Goal: Information Seeking & Learning: Learn about a topic

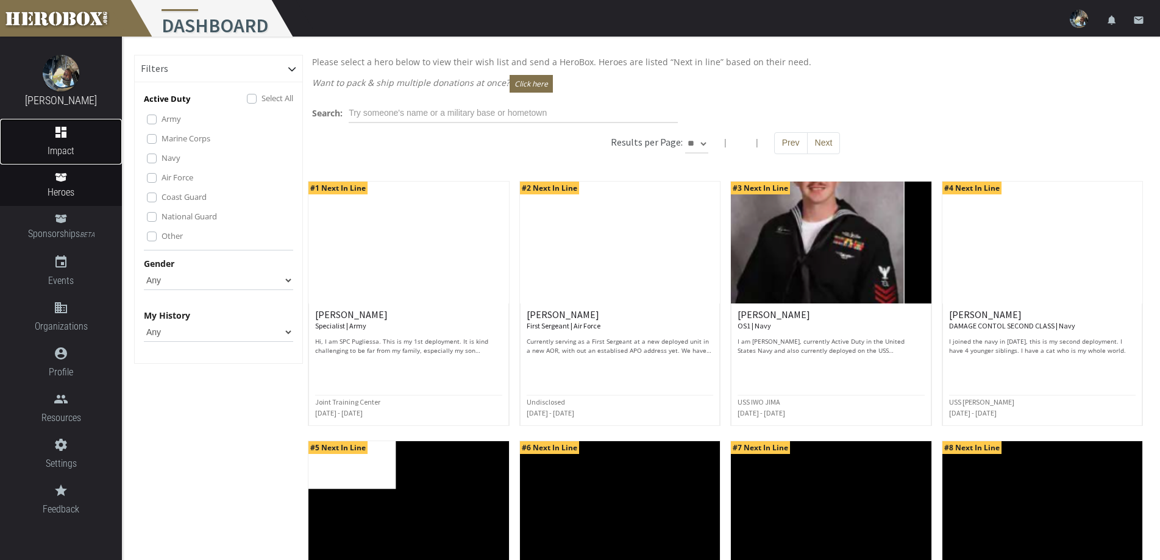
click at [51, 133] on icon "dashboard" at bounding box center [61, 132] width 122 height 15
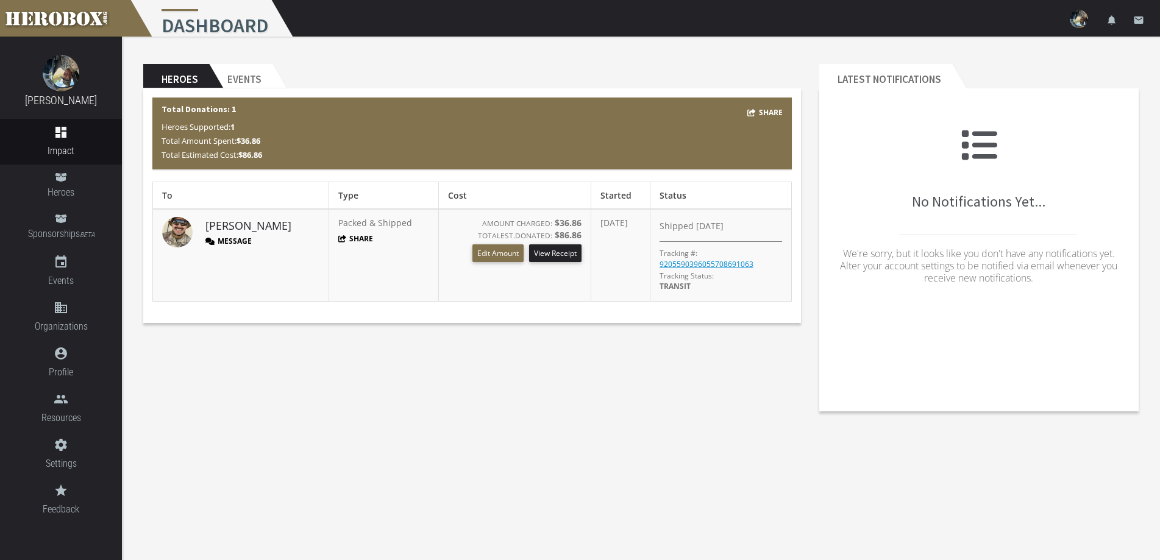
click at [234, 240] on button "Message" at bounding box center [228, 241] width 46 height 10
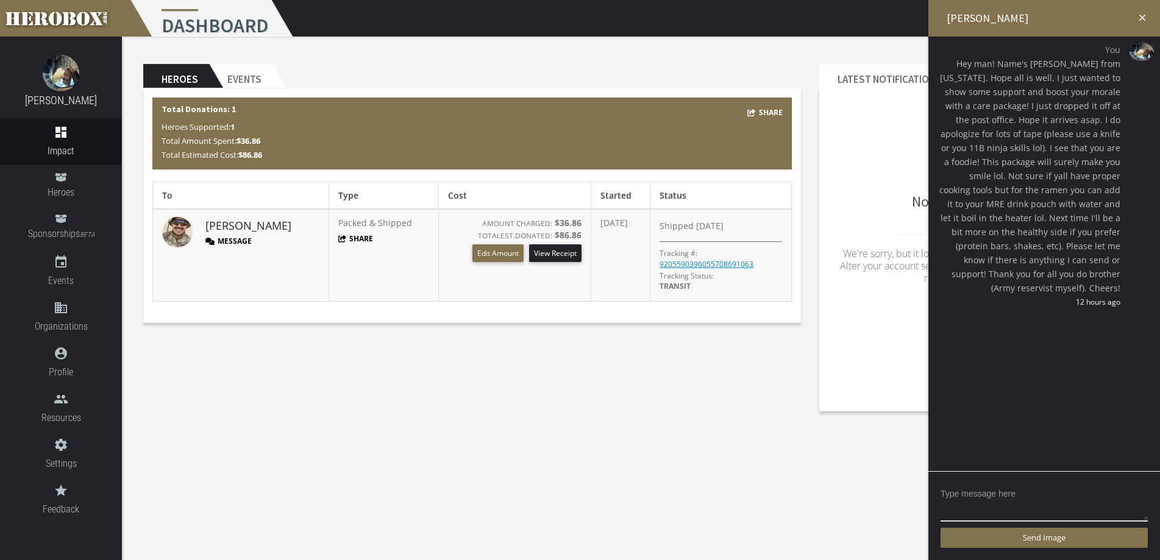
click at [1140, 17] on icon "close" at bounding box center [1142, 17] width 11 height 11
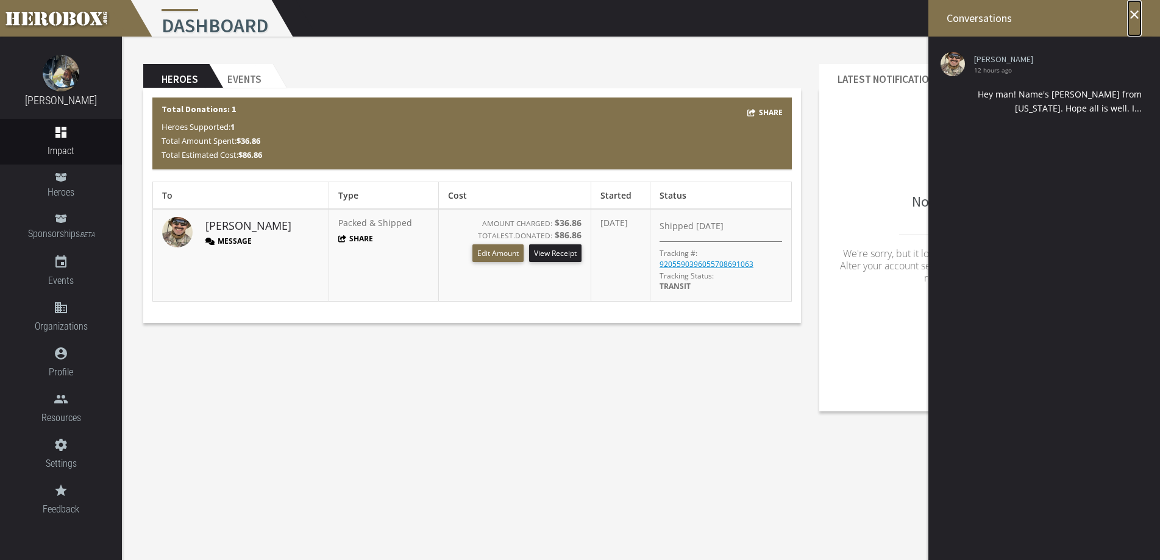
click at [1137, 12] on icon "close" at bounding box center [1134, 14] width 15 height 15
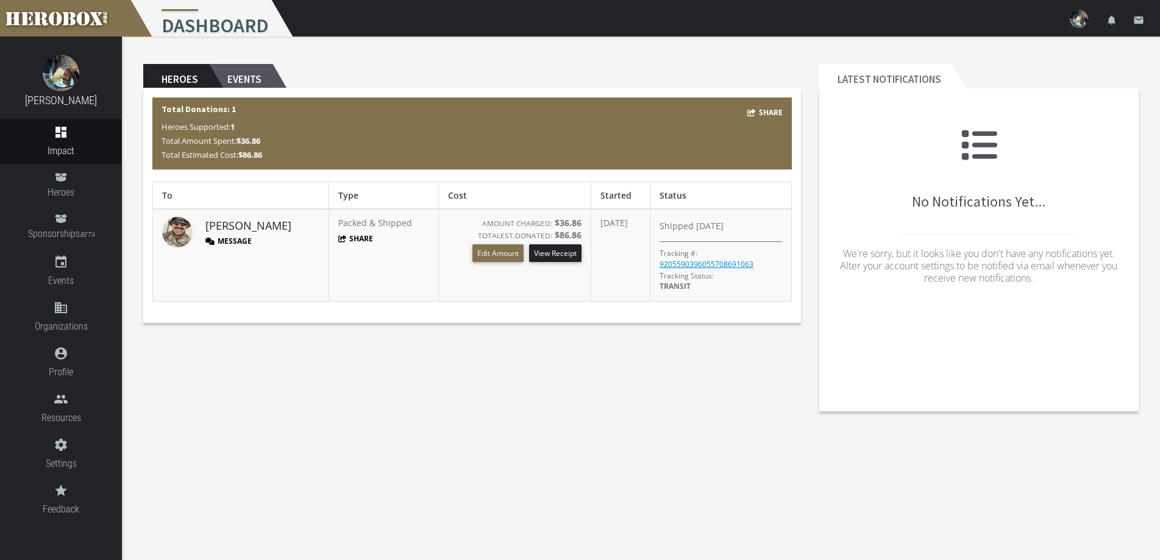
click at [241, 71] on h2 "Events" at bounding box center [240, 76] width 63 height 24
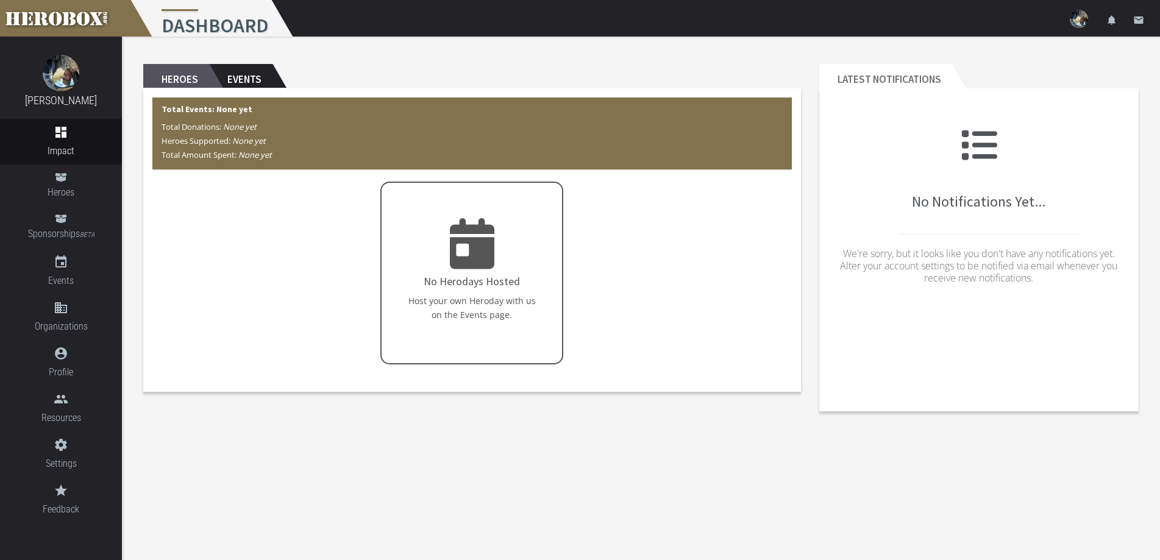
click at [188, 84] on h2 "Heroes" at bounding box center [176, 76] width 66 height 24
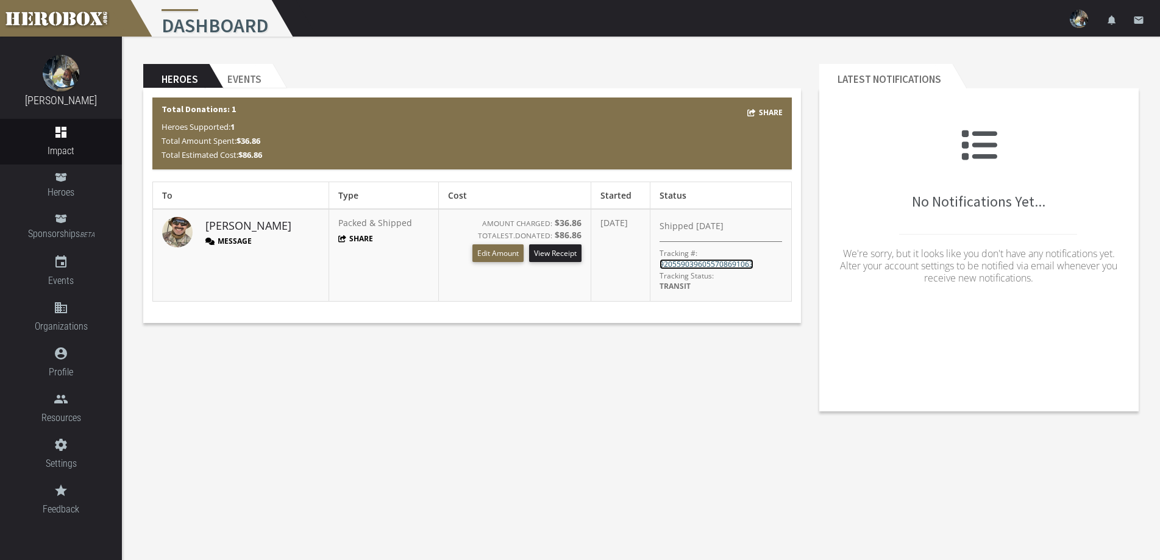
click at [739, 262] on link "9205590396055708691063" at bounding box center [707, 264] width 94 height 10
click at [61, 183] on link "Heroes" at bounding box center [61, 185] width 122 height 41
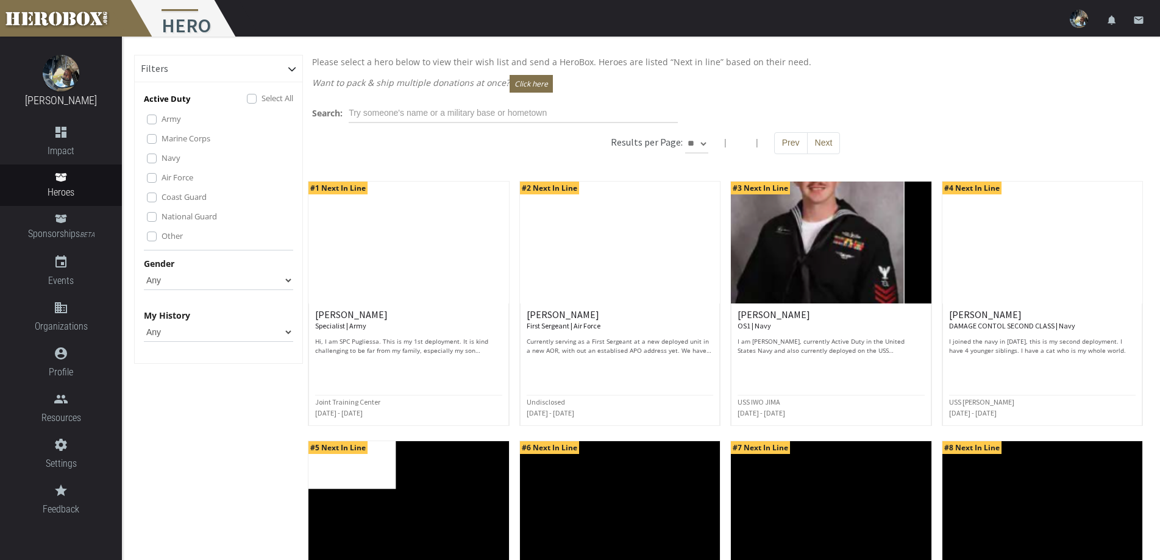
click at [198, 284] on select "Any Male Female" at bounding box center [218, 281] width 149 height 20
select select "Female"
click at [144, 271] on select "Any Male Female" at bounding box center [218, 281] width 149 height 20
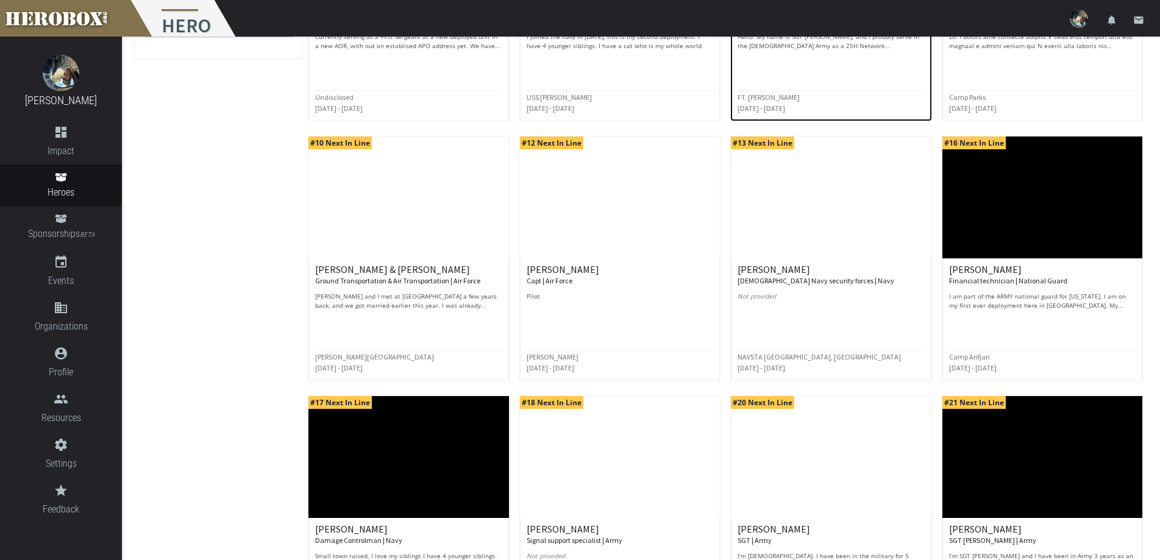
scroll to position [464, 0]
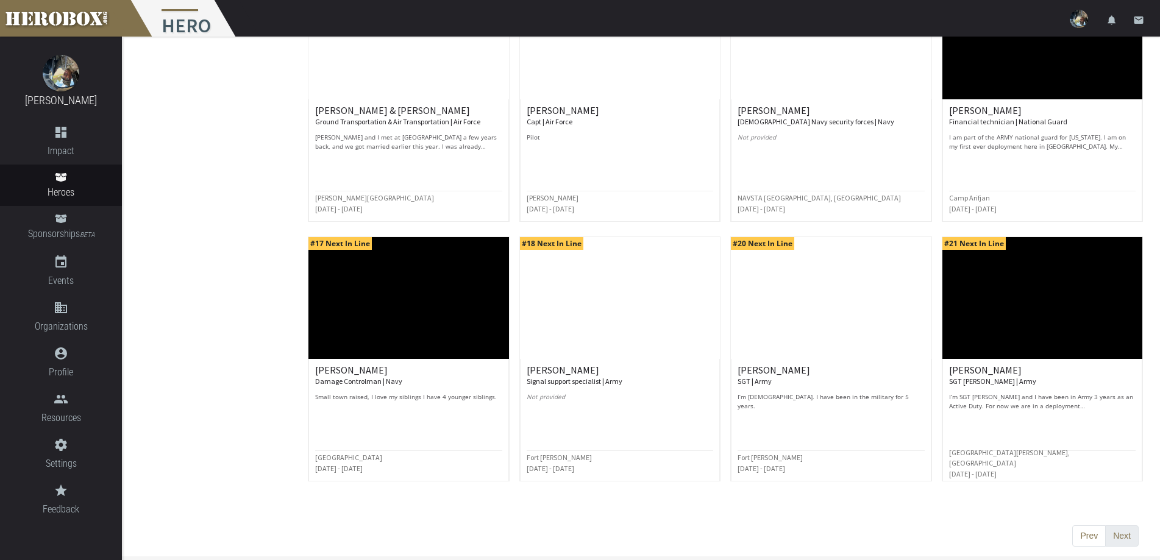
click at [1120, 536] on button "Next" at bounding box center [1122, 537] width 34 height 22
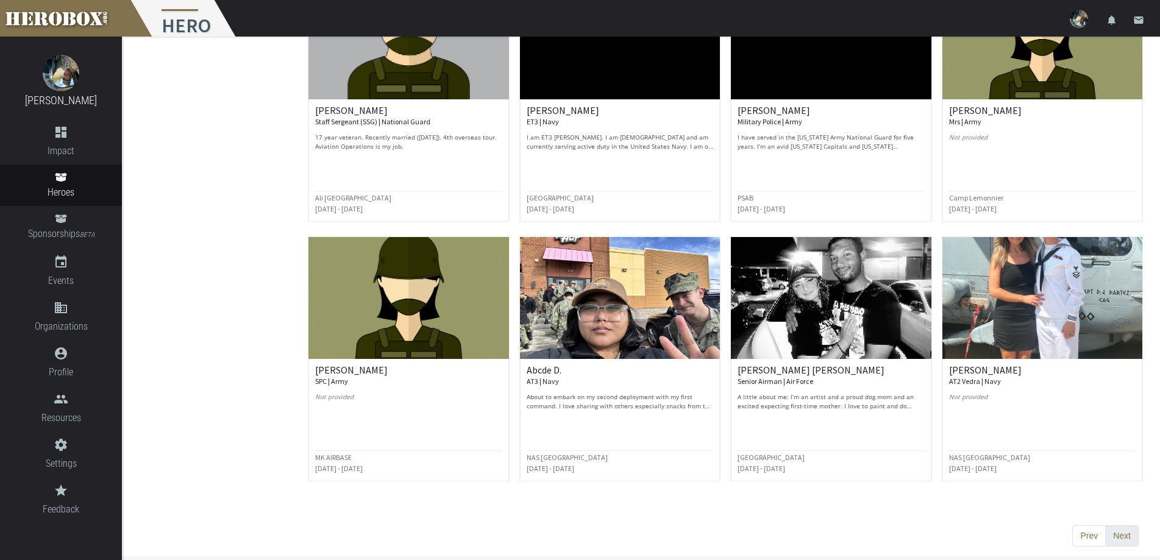
click at [1128, 535] on button "Next" at bounding box center [1122, 537] width 34 height 22
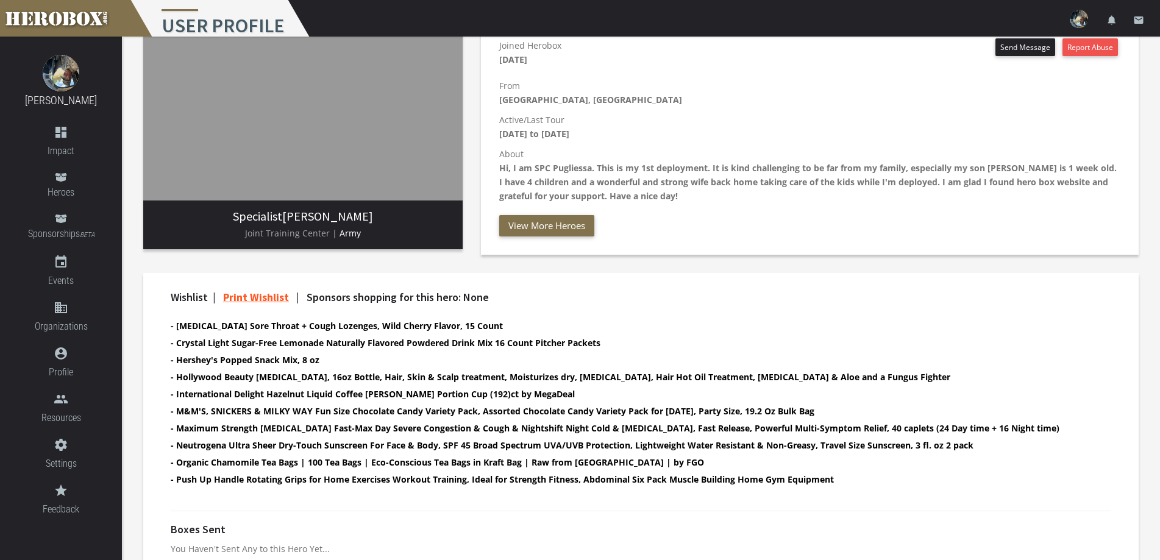
scroll to position [206, 0]
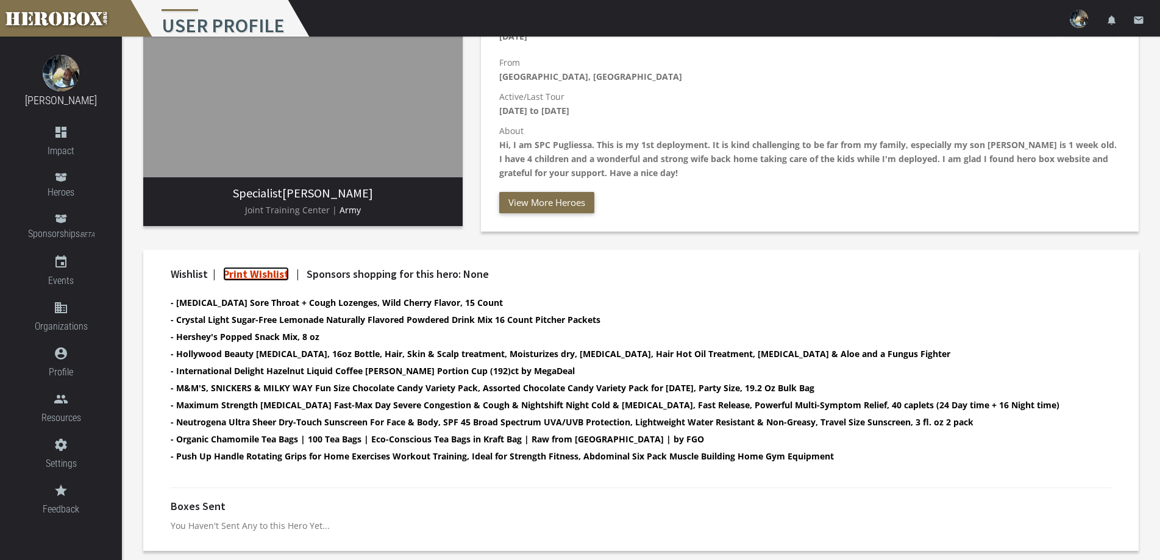
click at [269, 272] on link "Print Wishlist" at bounding box center [256, 274] width 66 height 14
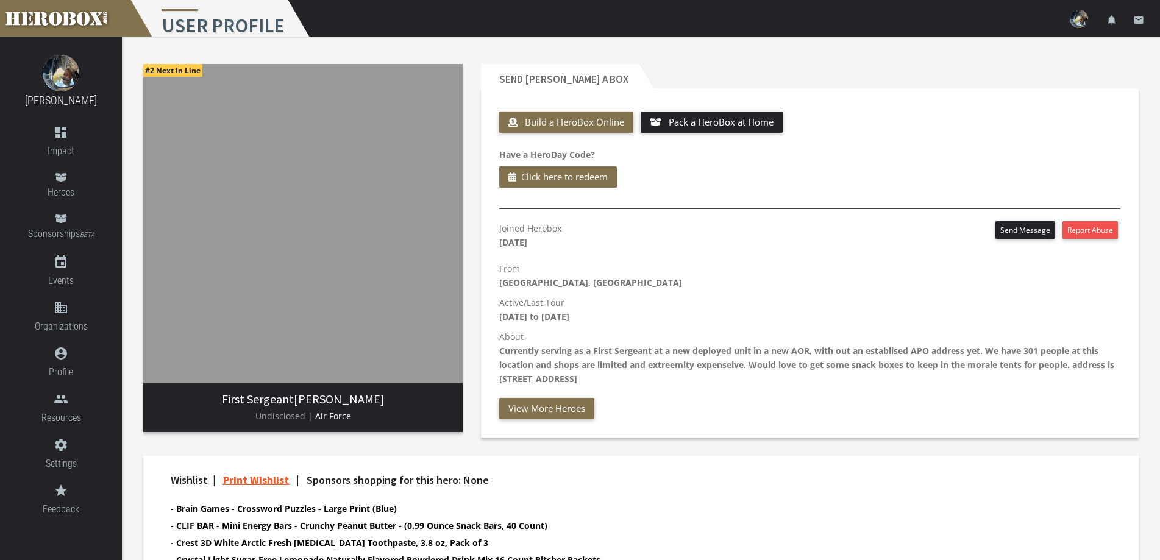
drag, startPoint x: 498, startPoint y: 376, endPoint x: 680, endPoint y: 384, distance: 182.5
click at [680, 384] on div "Joined Herobox October 11th 2025 Send Message Report Abuse From Tucson, AZ Acti…" at bounding box center [810, 320] width 640 height 198
copy b "9900 Industrial Park Kingshill, VI, 00850"
click at [749, 358] on p "About Currently serving as a First Sergeant at a new deployed unit in a new AOR…" at bounding box center [809, 358] width 621 height 56
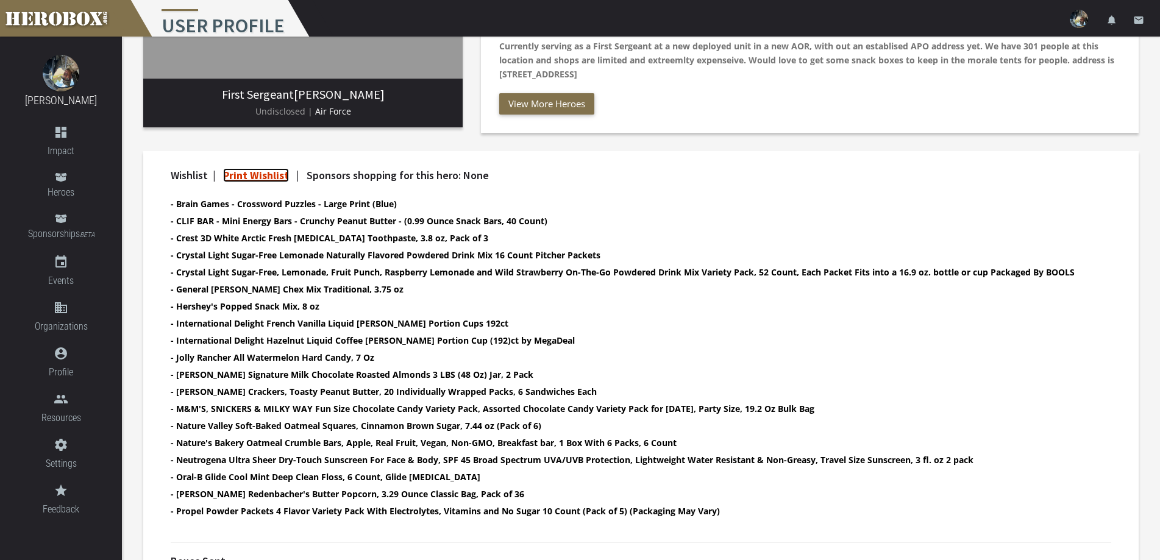
click at [259, 176] on link "Print Wishlist" at bounding box center [256, 175] width 66 height 14
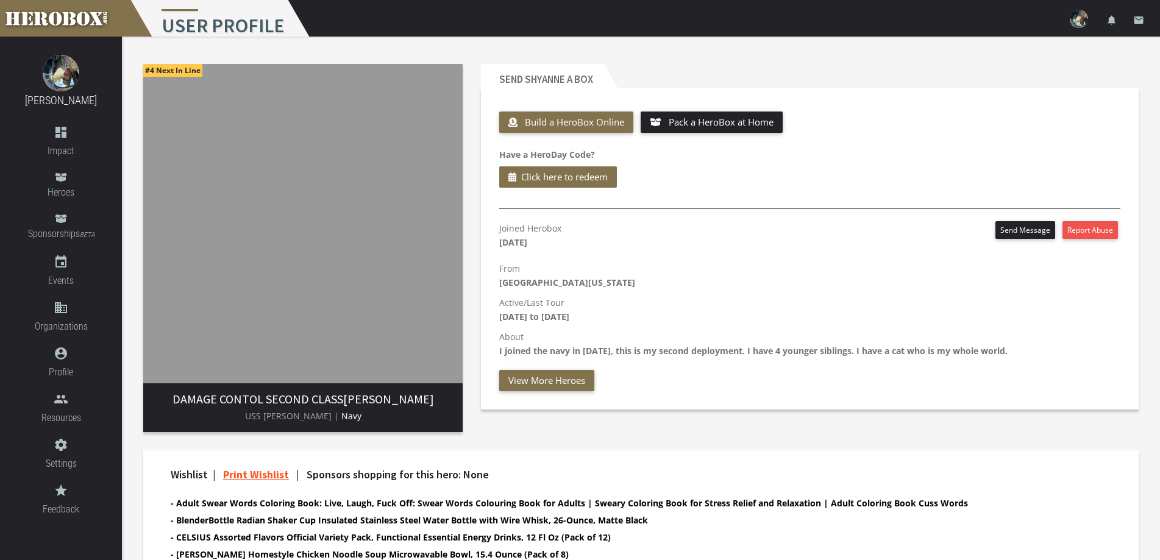
scroll to position [183, 0]
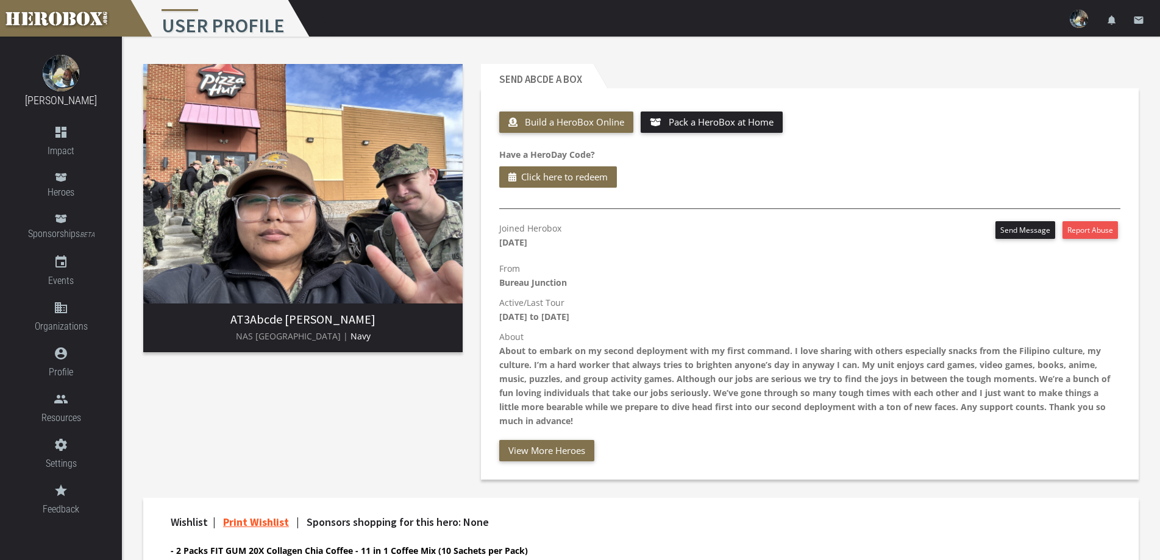
scroll to position [122, 0]
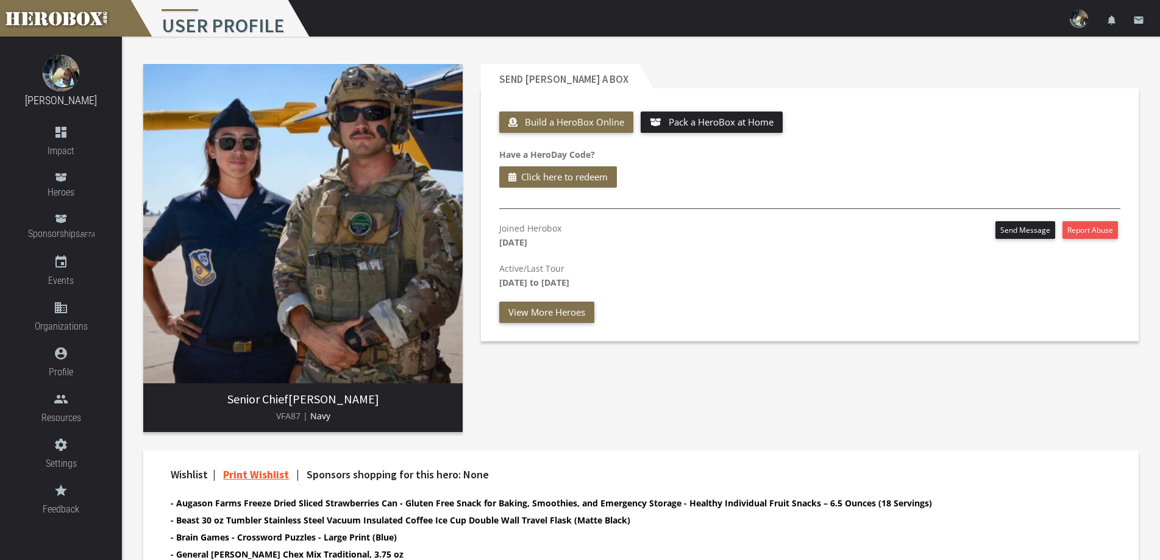
scroll to position [201, 0]
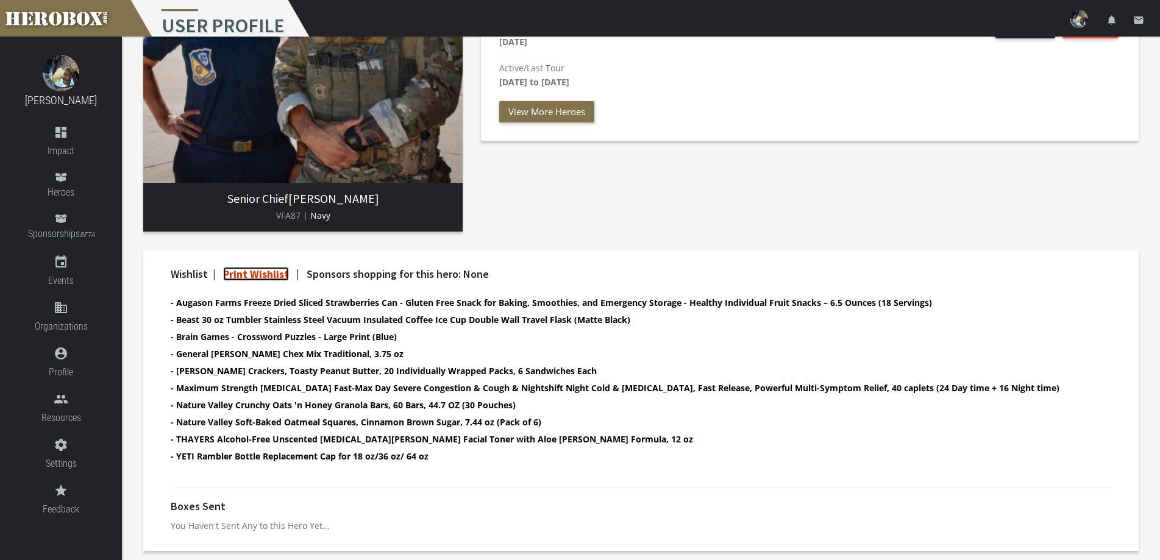
click at [251, 276] on link "Print Wishlist" at bounding box center [256, 274] width 66 height 14
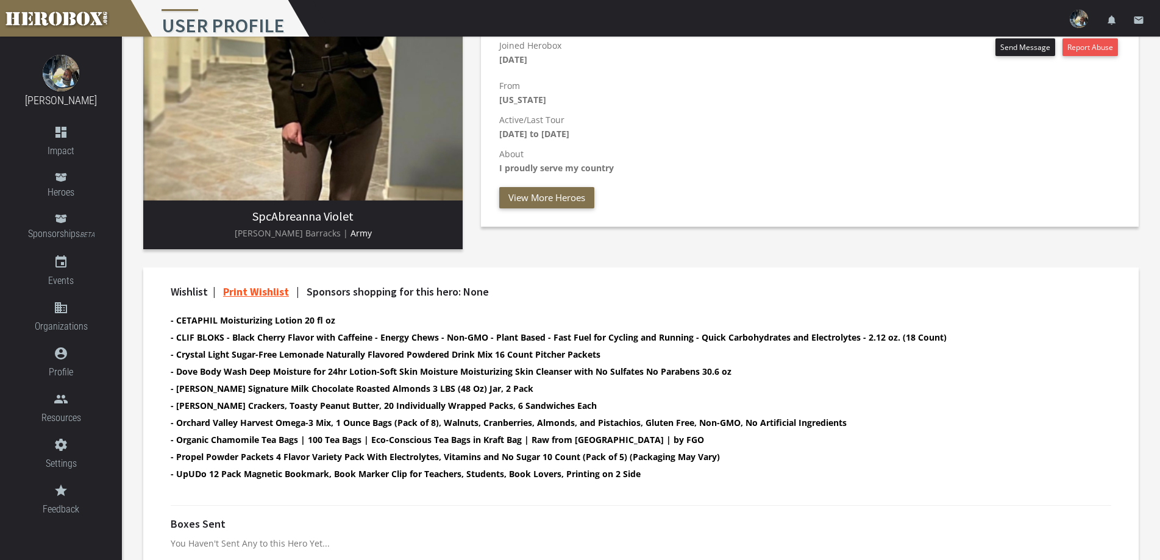
scroll to position [201, 0]
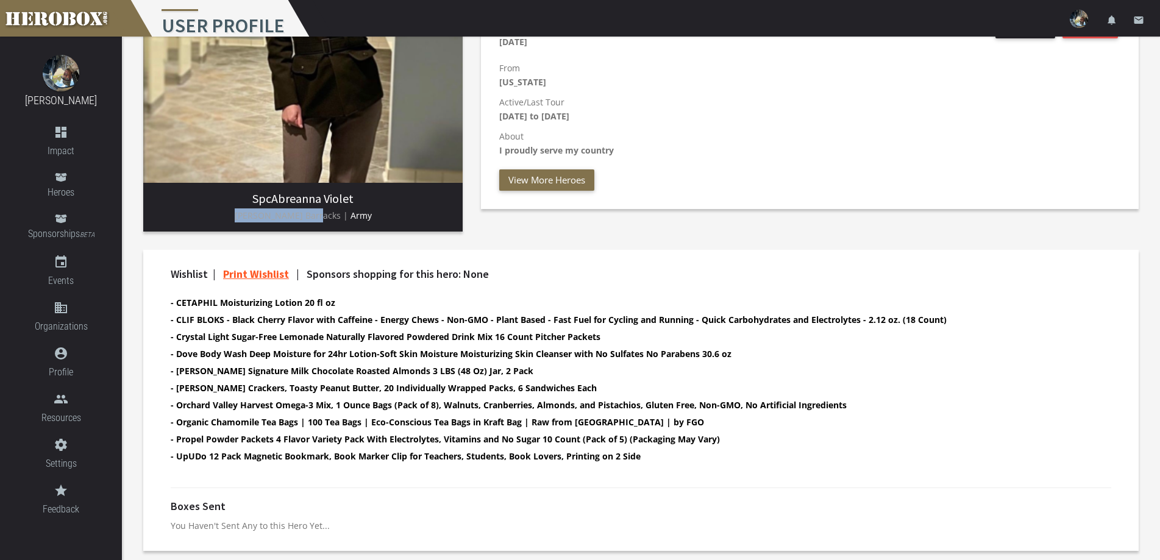
drag, startPoint x: 249, startPoint y: 212, endPoint x: 324, endPoint y: 222, distance: 75.6
click at [324, 222] on p "Schofield Barracks | Army" at bounding box center [303, 216] width 300 height 14
copy span "[PERSON_NAME] Barracks"
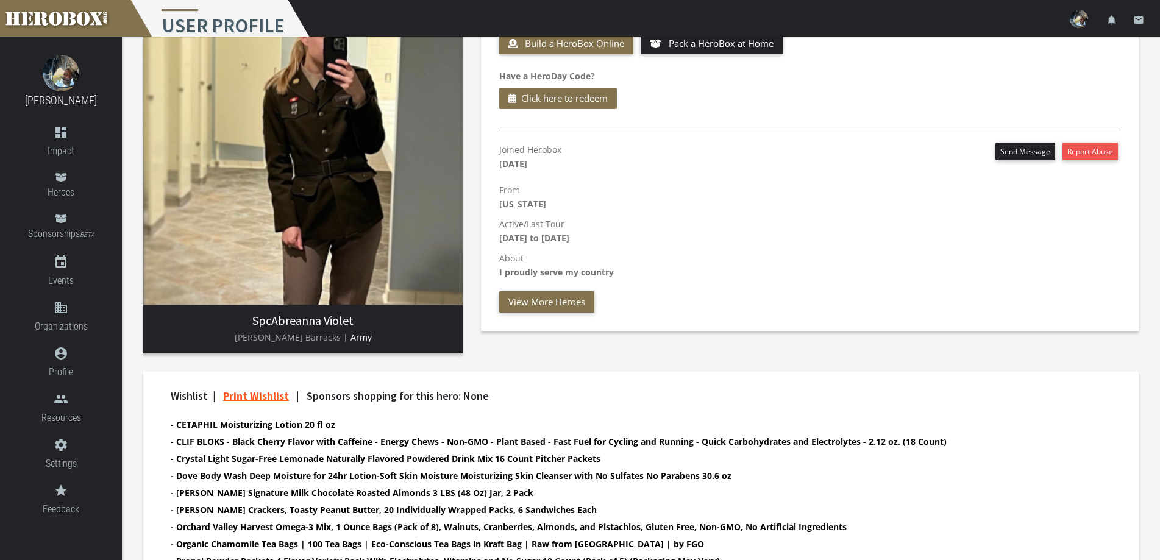
click at [602, 414] on div "Wishlist | Print Wishlist | Sponsors shopping for this hero: None - CETAPHIL Mo…" at bounding box center [641, 493] width 959 height 207
click at [348, 102] on img at bounding box center [302, 144] width 319 height 319
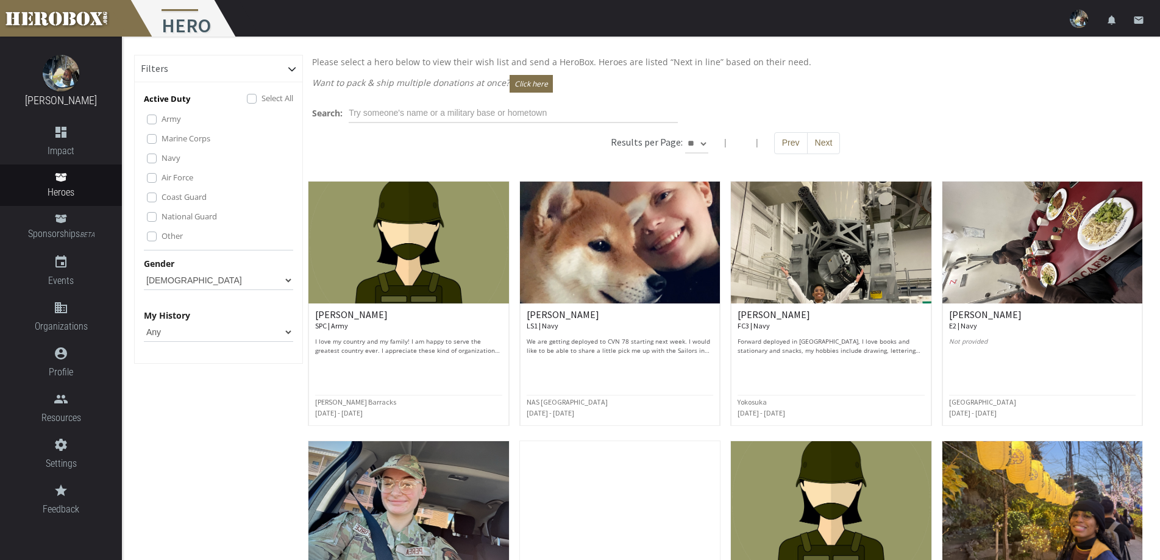
scroll to position [464, 0]
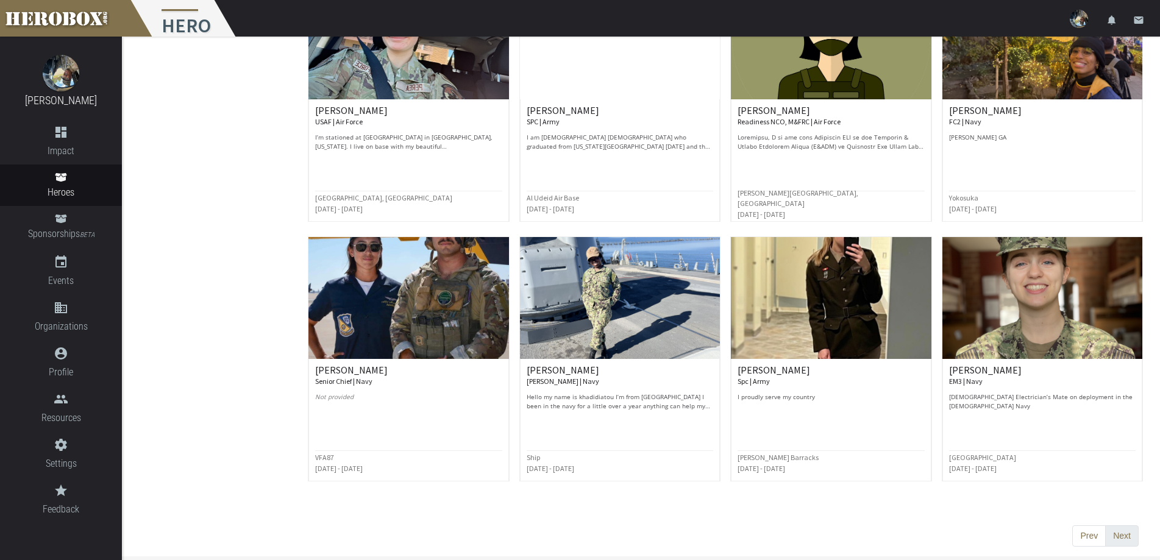
click at [1119, 530] on button "Next" at bounding box center [1122, 537] width 34 height 22
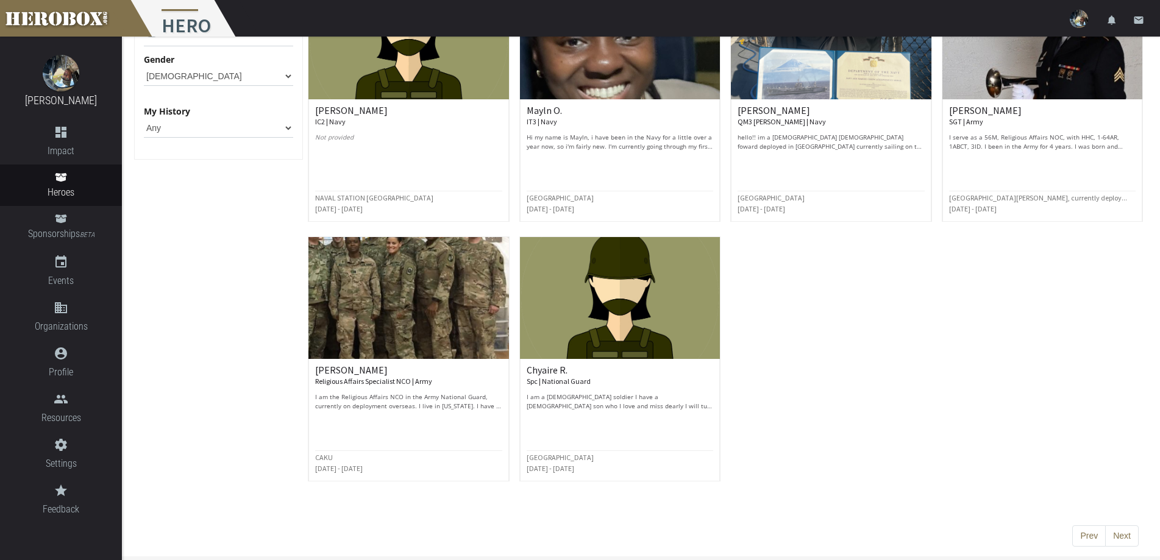
scroll to position [0, 0]
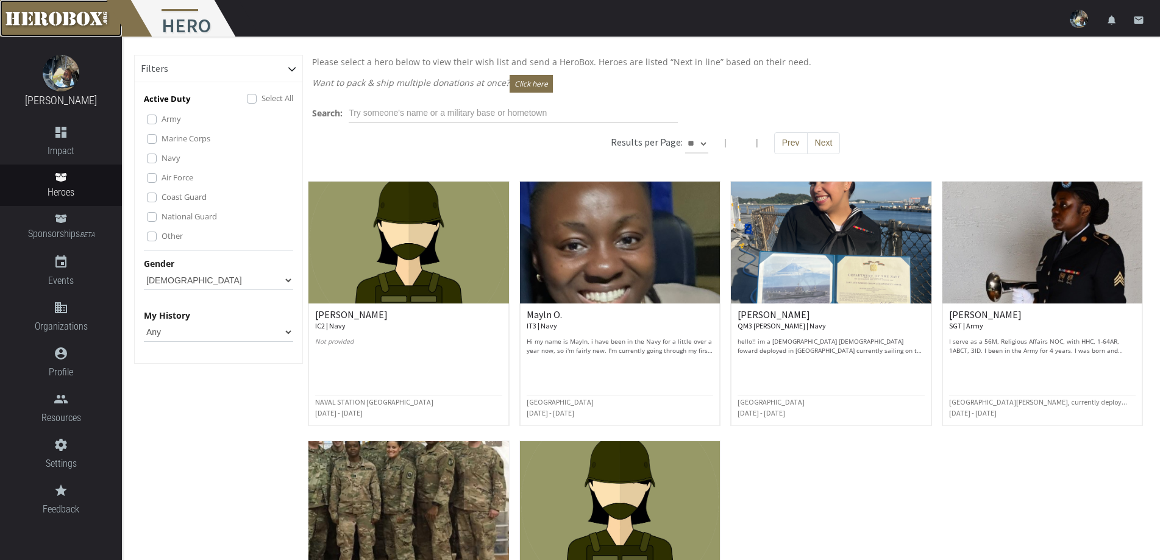
click at [38, 14] on link at bounding box center [61, 18] width 122 height 37
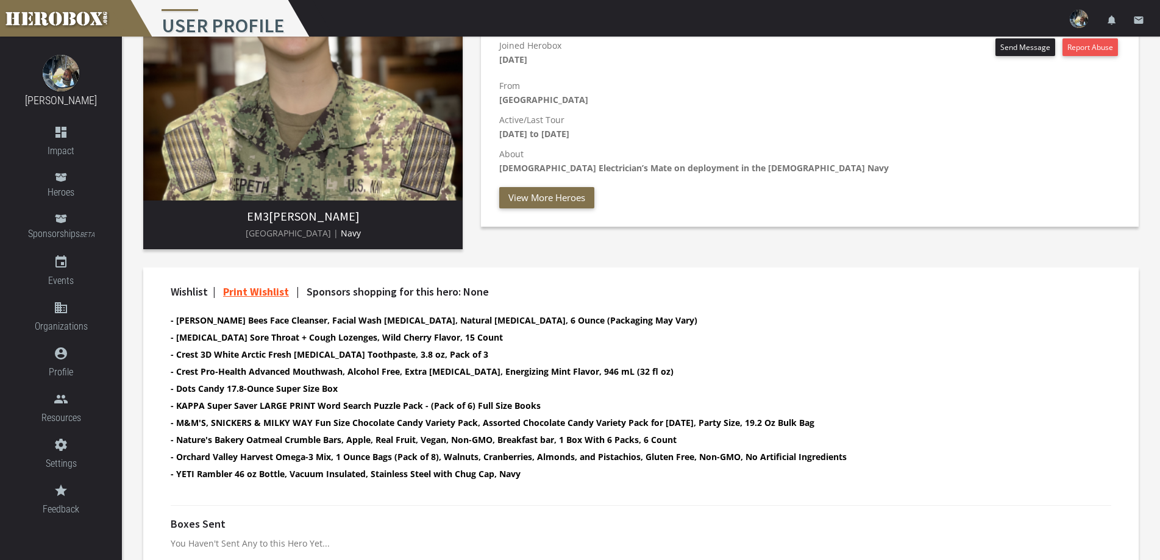
scroll to position [201, 0]
